Goal: Information Seeking & Learning: Check status

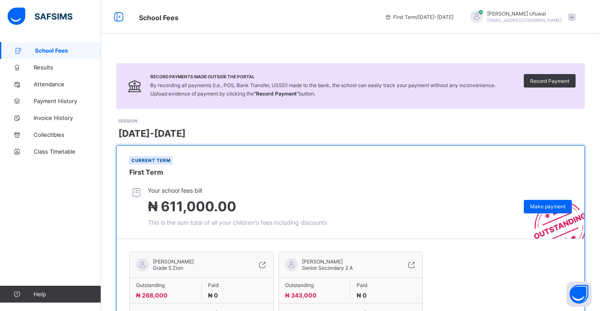
scroll to position [48, 0]
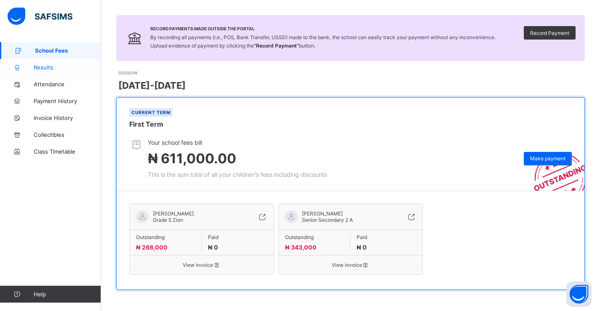
click at [46, 69] on span "Results" at bounding box center [67, 67] width 67 height 7
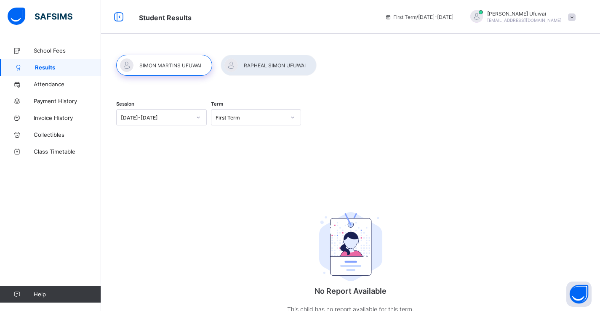
click at [162, 67] on div at bounding box center [164, 65] width 96 height 21
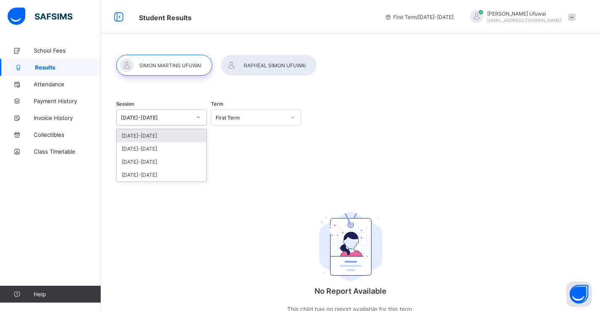
click at [200, 118] on icon at bounding box center [198, 117] width 5 height 8
click at [168, 149] on div "2024-2025" at bounding box center [162, 148] width 90 height 13
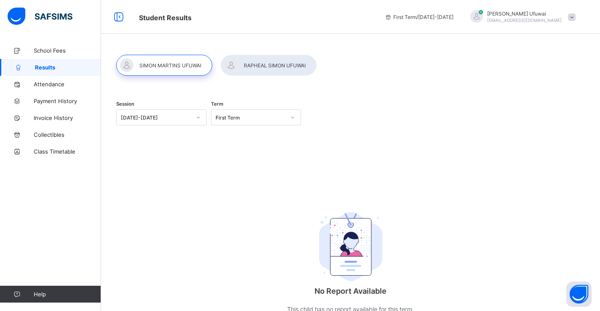
click at [178, 68] on div at bounding box center [164, 65] width 96 height 21
click at [165, 67] on div at bounding box center [164, 65] width 96 height 21
click at [294, 116] on icon at bounding box center [292, 117] width 5 height 8
click at [243, 160] on div "Third Term" at bounding box center [256, 161] width 90 height 13
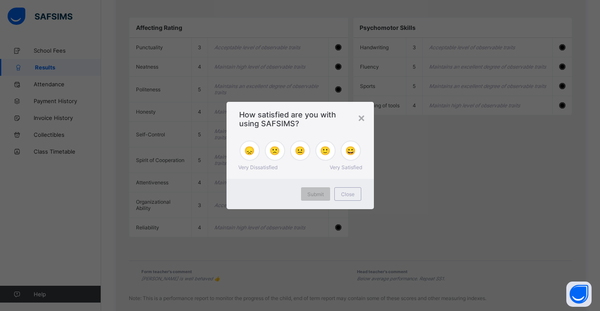
scroll to position [699, 0]
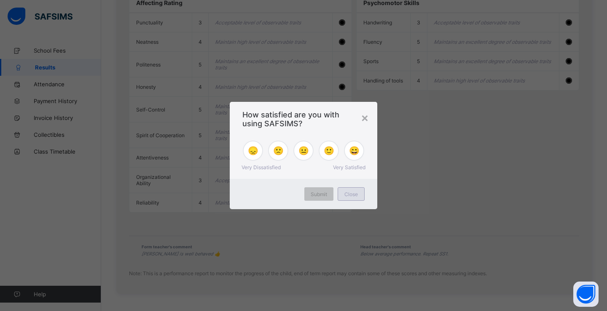
click at [348, 194] on span "Close" at bounding box center [350, 194] width 13 height 6
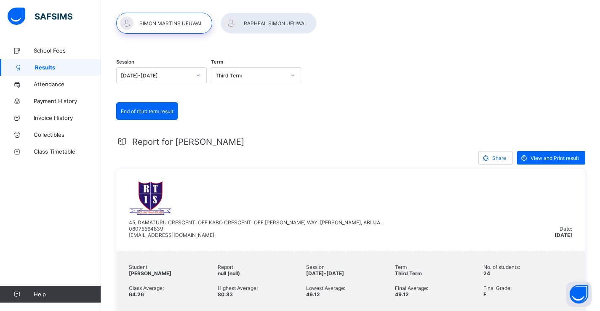
scroll to position [84, 0]
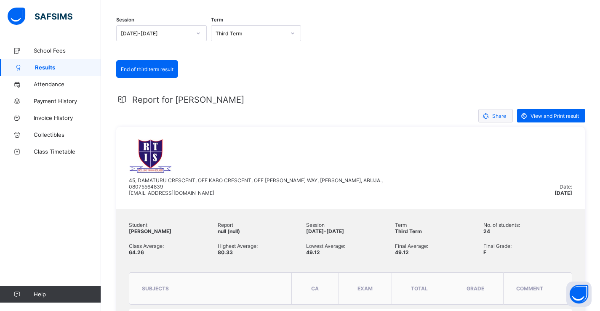
click at [502, 117] on span "Share" at bounding box center [499, 116] width 14 height 6
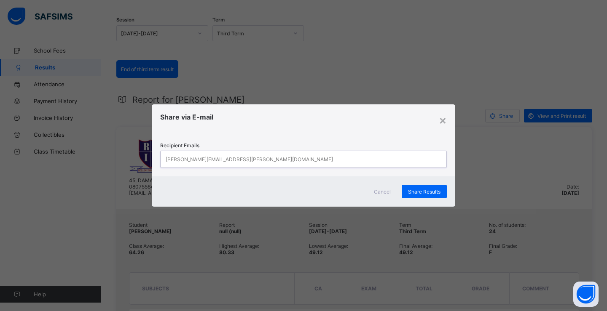
click at [222, 158] on div "john.doe@flexisaf.com" at bounding box center [296, 159] width 270 height 16
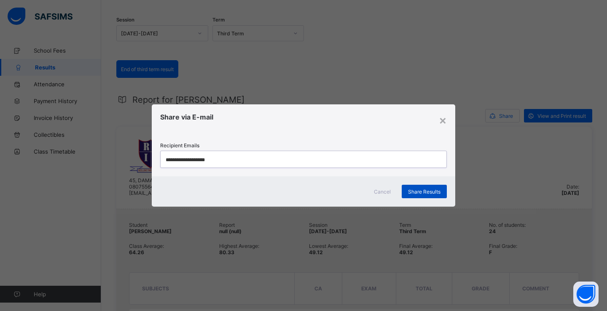
type input "**********"
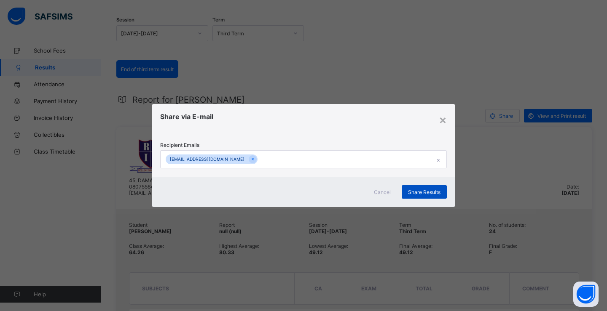
click at [417, 192] on span "Share Results" at bounding box center [424, 192] width 32 height 6
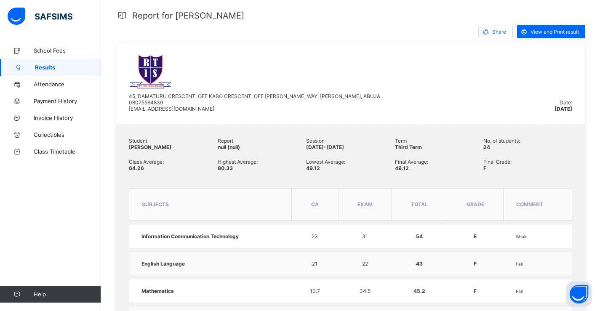
scroll to position [126, 0]
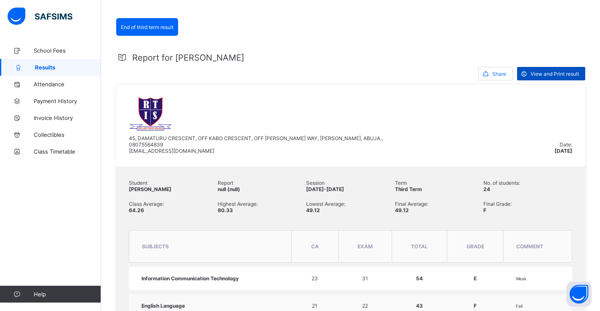
click at [542, 74] on span "View and Print result" at bounding box center [555, 74] width 48 height 6
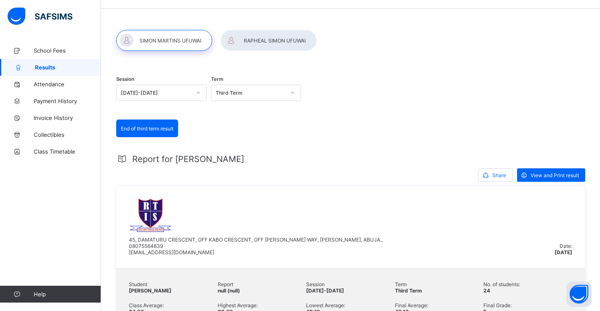
scroll to position [0, 0]
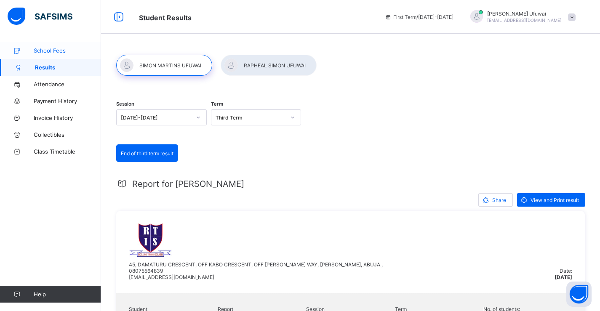
click at [49, 51] on span "School Fees" at bounding box center [67, 50] width 67 height 7
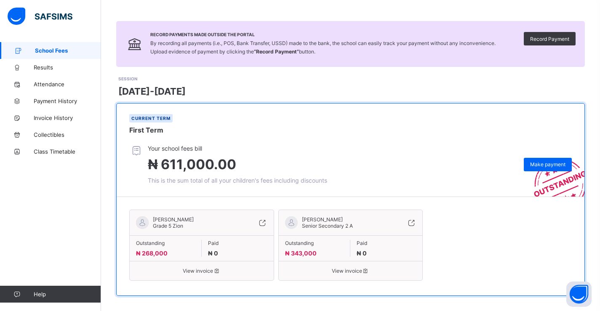
scroll to position [48, 0]
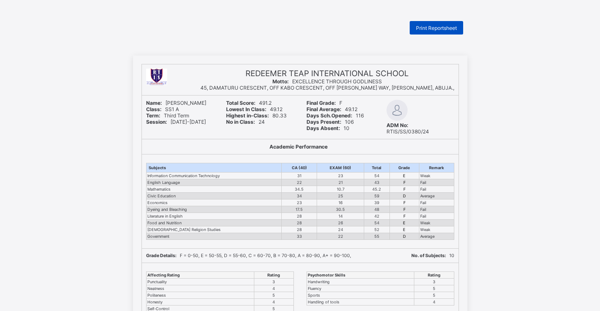
click at [441, 27] on span "Print Reportsheet" at bounding box center [436, 28] width 41 height 6
click at [442, 30] on span "Print Reportsheet" at bounding box center [436, 28] width 41 height 6
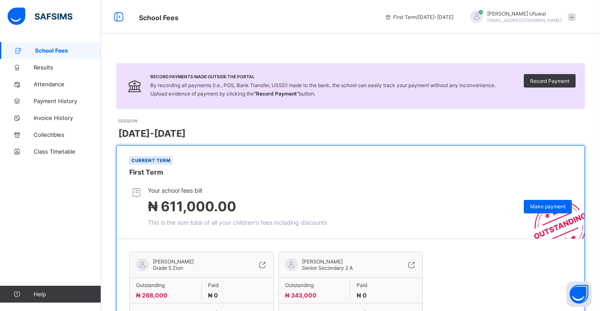
scroll to position [48, 0]
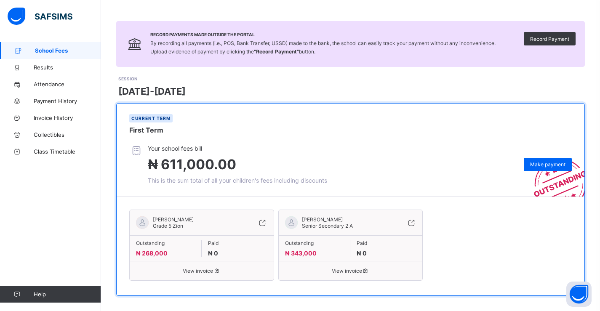
scroll to position [42, 0]
